Goal: Task Accomplishment & Management: Use online tool/utility

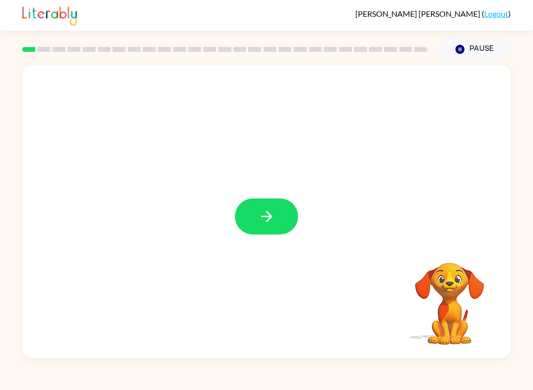
click at [261, 211] on icon "button" at bounding box center [266, 216] width 17 height 17
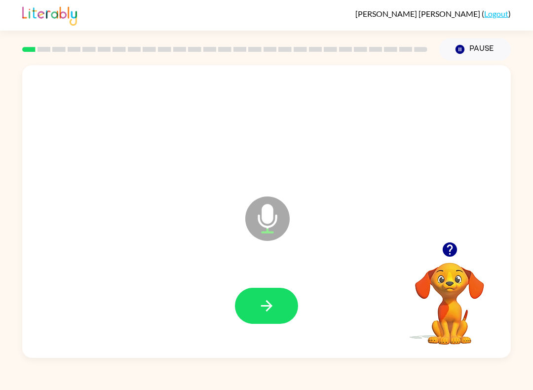
click at [274, 339] on div at bounding box center [266, 305] width 469 height 84
click at [261, 321] on button "button" at bounding box center [266, 306] width 63 height 36
click at [262, 302] on icon "button" at bounding box center [266, 305] width 17 height 17
click at [273, 312] on icon "button" at bounding box center [266, 305] width 17 height 17
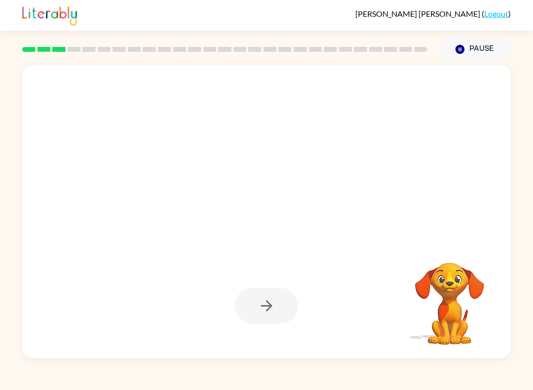
click at [23, 385] on div "[PERSON_NAME] ( Logout ) Pause Pause Your browser must support playing .mp4 fil…" at bounding box center [266, 195] width 533 height 390
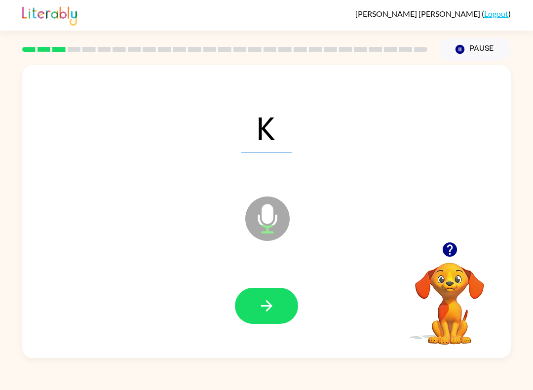
click at [271, 304] on icon "button" at bounding box center [266, 305] width 17 height 17
click at [274, 294] on button "button" at bounding box center [266, 306] width 63 height 36
click at [263, 300] on icon "button" at bounding box center [266, 305] width 17 height 17
click at [268, 299] on icon "button" at bounding box center [266, 305] width 17 height 17
click at [269, 315] on button "button" at bounding box center [266, 306] width 63 height 36
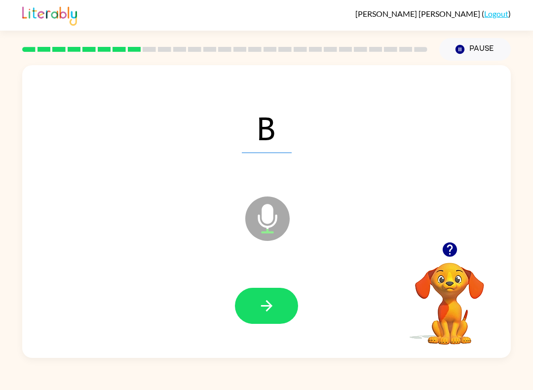
click at [262, 308] on icon "button" at bounding box center [266, 305] width 17 height 17
click at [266, 285] on div at bounding box center [266, 305] width 469 height 84
click at [278, 314] on button "button" at bounding box center [266, 306] width 63 height 36
click at [313, 365] on div "Carlos Nuez-Tafich ( Logout ) Pause Pause O Microphone The Microphone is here w…" at bounding box center [266, 195] width 533 height 390
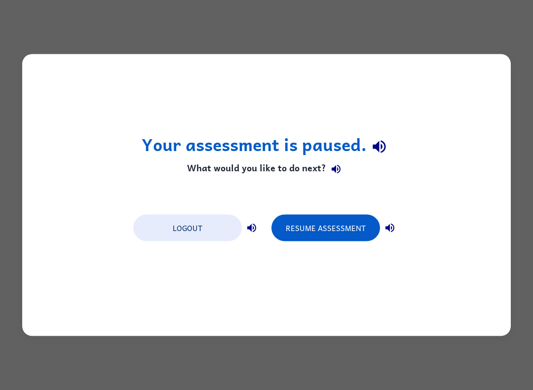
click at [328, 231] on button "Resume Assessment" at bounding box center [325, 228] width 109 height 27
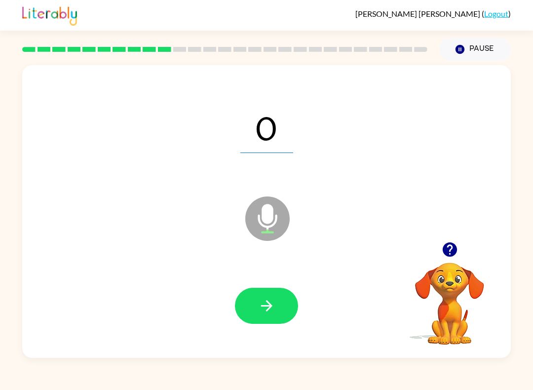
click at [276, 297] on button "button" at bounding box center [266, 306] width 63 height 36
click at [274, 312] on icon "button" at bounding box center [266, 305] width 17 height 17
click at [264, 303] on icon "button" at bounding box center [266, 305] width 17 height 17
click at [256, 301] on button "button" at bounding box center [266, 306] width 63 height 36
click at [272, 310] on icon "button" at bounding box center [266, 305] width 17 height 17
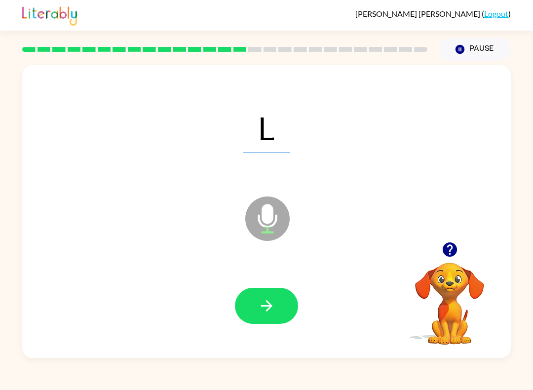
click at [271, 300] on icon "button" at bounding box center [266, 305] width 17 height 17
click at [271, 305] on icon "button" at bounding box center [266, 305] width 11 height 11
click at [269, 304] on icon "button" at bounding box center [266, 305] width 11 height 11
click at [273, 299] on icon "button" at bounding box center [266, 305] width 17 height 17
click at [277, 300] on button "button" at bounding box center [266, 306] width 63 height 36
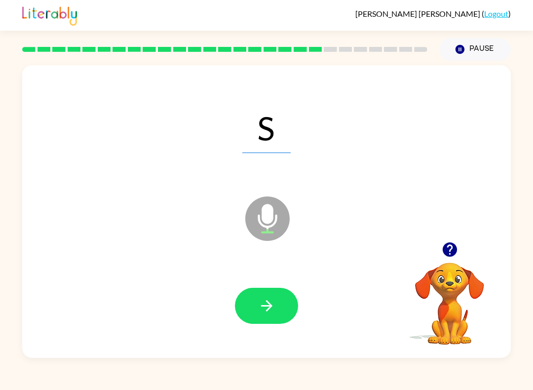
click at [264, 303] on icon "button" at bounding box center [266, 305] width 17 height 17
click at [271, 301] on icon "button" at bounding box center [266, 305] width 17 height 17
click at [274, 303] on icon "button" at bounding box center [266, 305] width 17 height 17
click at [270, 300] on icon "button" at bounding box center [266, 305] width 17 height 17
click at [272, 307] on icon "button" at bounding box center [266, 305] width 17 height 17
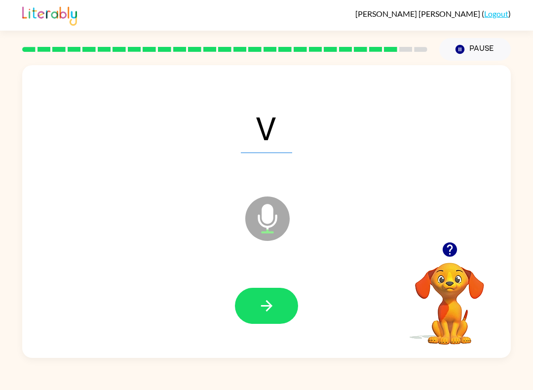
click at [272, 311] on icon "button" at bounding box center [266, 305] width 17 height 17
click at [265, 307] on icon "button" at bounding box center [266, 305] width 17 height 17
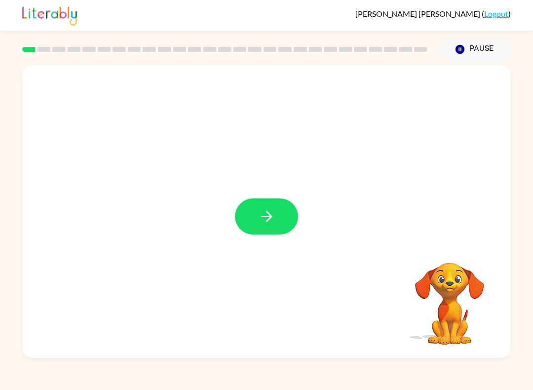
click at [270, 217] on icon "button" at bounding box center [266, 216] width 11 height 11
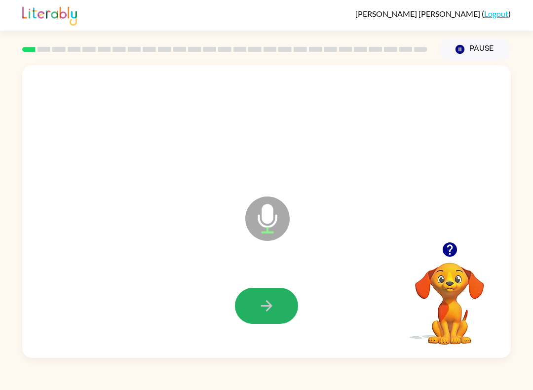
click at [268, 306] on icon "button" at bounding box center [266, 305] width 11 height 11
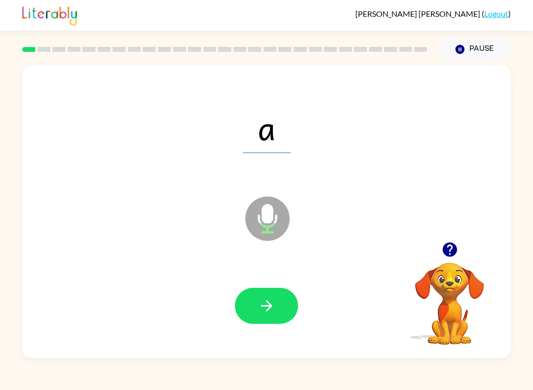
click at [270, 304] on icon "button" at bounding box center [266, 305] width 11 height 11
click at [288, 307] on button "button" at bounding box center [266, 306] width 63 height 36
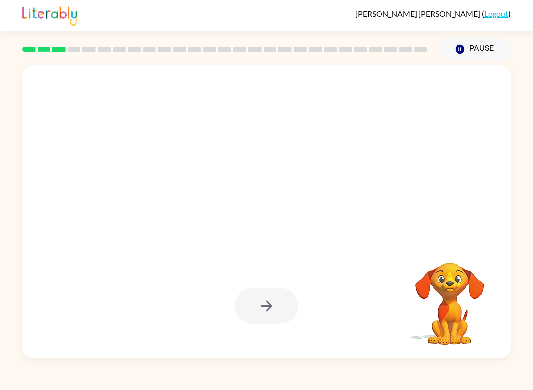
click at [457, 48] on icon "button" at bounding box center [459, 49] width 9 height 9
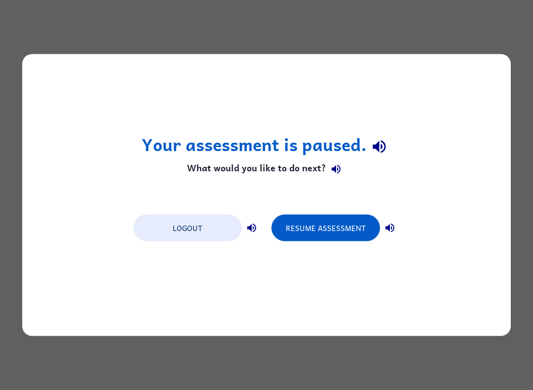
click at [463, 374] on div "Your assessment is paused. What would you like to do next? Logout Resume Assess…" at bounding box center [266, 195] width 533 height 390
click at [350, 225] on button "Resume Assessment" at bounding box center [325, 228] width 109 height 27
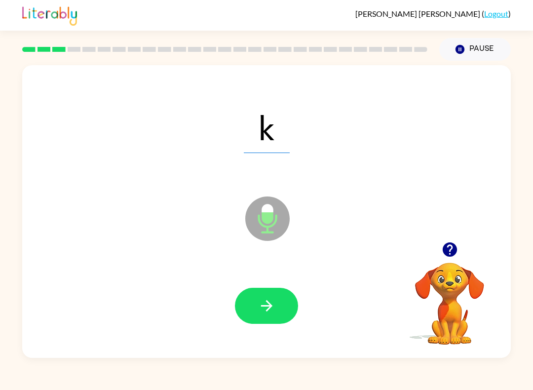
click at [268, 305] on icon "button" at bounding box center [266, 305] width 17 height 17
click at [253, 294] on button "button" at bounding box center [266, 306] width 63 height 36
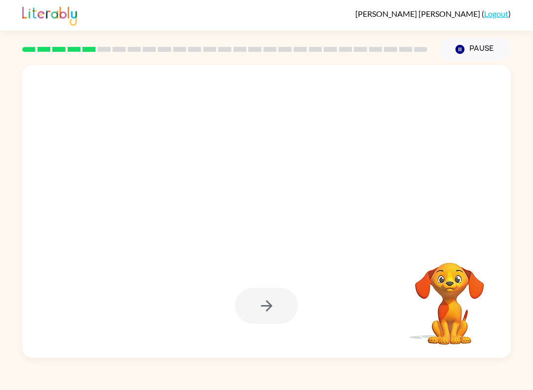
click at [6, 384] on div "[PERSON_NAME] ( Logout ) Pause Pause Your browser must support playing .mp4 fil…" at bounding box center [266, 195] width 533 height 390
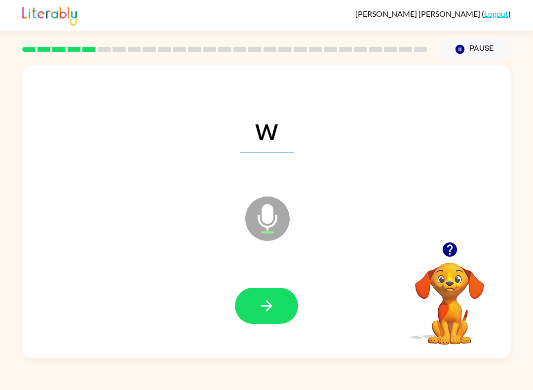
click at [273, 297] on button "button" at bounding box center [266, 306] width 63 height 36
click at [286, 301] on button "button" at bounding box center [266, 306] width 63 height 36
click at [276, 306] on button "button" at bounding box center [266, 306] width 63 height 36
click at [282, 311] on button "button" at bounding box center [266, 306] width 63 height 36
click at [271, 296] on button "button" at bounding box center [266, 306] width 63 height 36
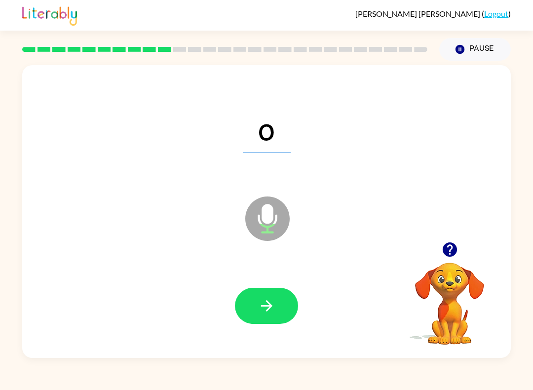
click at [286, 305] on button "button" at bounding box center [266, 306] width 63 height 36
click at [283, 305] on button "button" at bounding box center [266, 306] width 63 height 36
click at [280, 304] on button "button" at bounding box center [266, 306] width 63 height 36
click at [286, 305] on button "button" at bounding box center [266, 306] width 63 height 36
click at [276, 302] on button "button" at bounding box center [266, 306] width 63 height 36
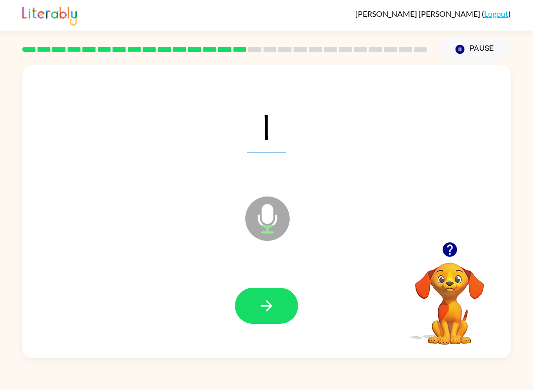
click at [275, 303] on button "button" at bounding box center [266, 306] width 63 height 36
click at [273, 300] on icon "button" at bounding box center [266, 305] width 17 height 17
click at [264, 302] on icon "button" at bounding box center [266, 305] width 17 height 17
click at [247, 297] on button "button" at bounding box center [266, 306] width 63 height 36
click at [260, 304] on icon "button" at bounding box center [266, 305] width 17 height 17
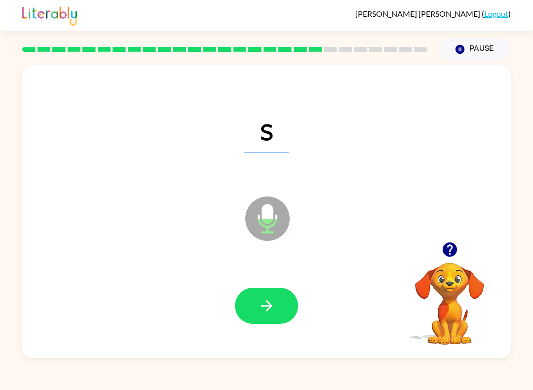
click at [274, 303] on icon "button" at bounding box center [266, 305] width 17 height 17
click at [270, 302] on icon "button" at bounding box center [266, 305] width 17 height 17
click at [265, 305] on icon "button" at bounding box center [266, 305] width 17 height 17
click at [260, 305] on icon "button" at bounding box center [266, 305] width 17 height 17
click at [272, 314] on icon "button" at bounding box center [266, 305] width 17 height 17
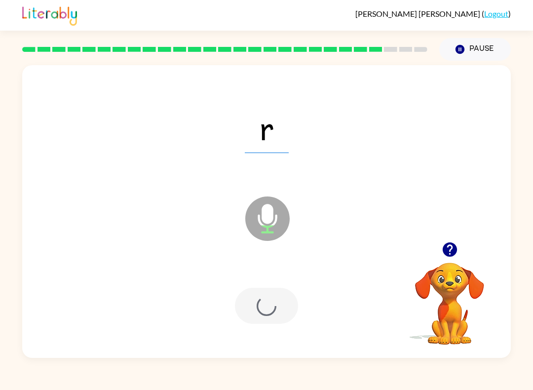
click at [62, 366] on div "[PERSON_NAME] ( Logout ) Pause Pause r Microphone The Microphone is here when i…" at bounding box center [266, 195] width 533 height 390
click at [63, 366] on div "[PERSON_NAME] ( Logout ) Pause Pause r Loader Your response is being sent to ou…" at bounding box center [266, 195] width 533 height 390
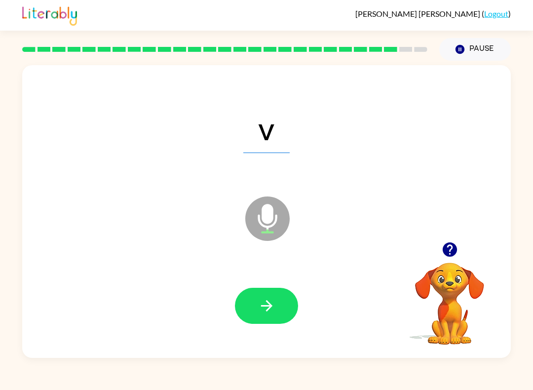
click at [253, 309] on button "button" at bounding box center [266, 306] width 63 height 36
click at [255, 301] on button "button" at bounding box center [266, 306] width 63 height 36
